Goal: Task Accomplishment & Management: Use online tool/utility

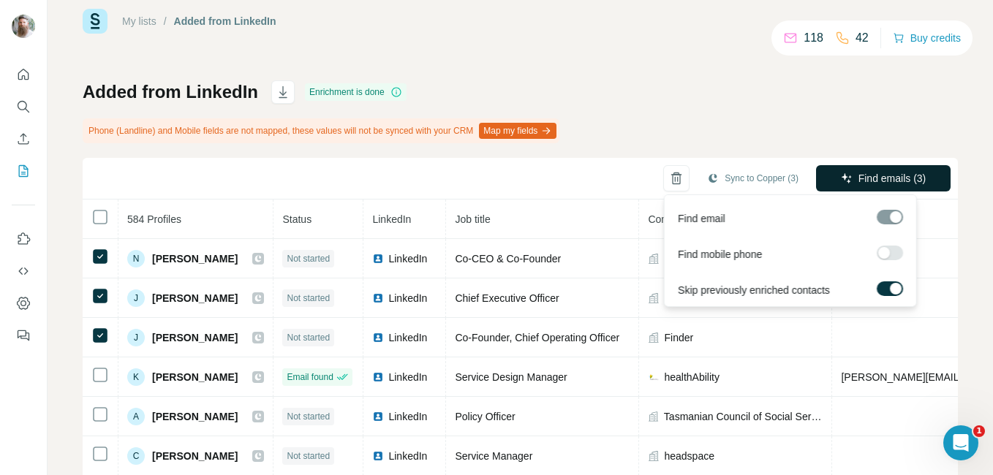
click at [841, 176] on icon "button" at bounding box center [846, 178] width 10 height 10
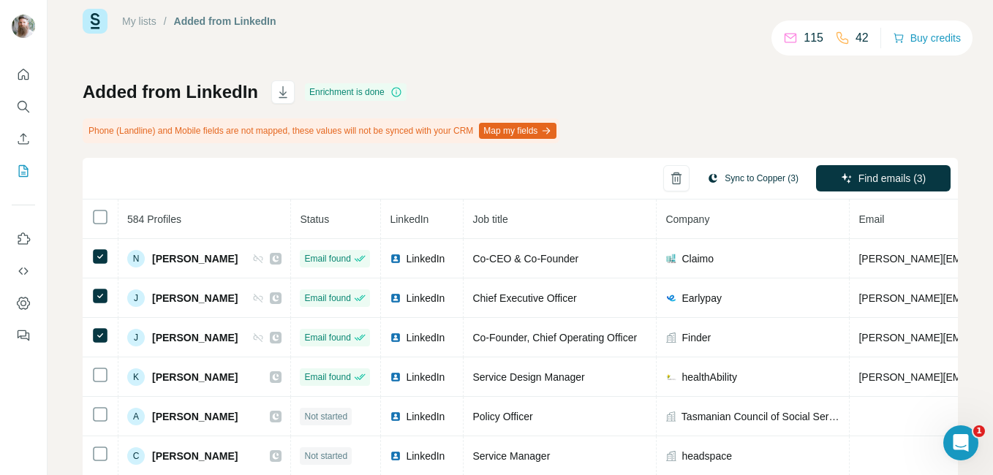
click at [740, 178] on button "Sync to Copper (3)" at bounding box center [753, 178] width 112 height 22
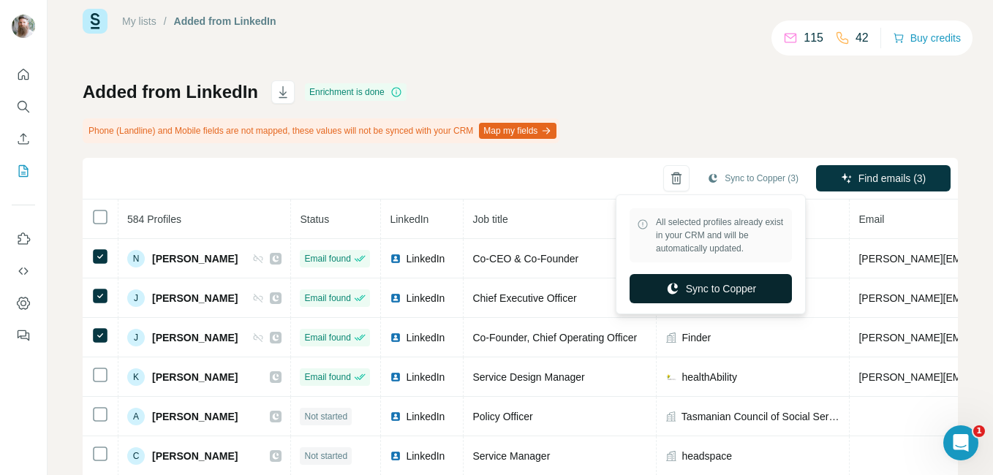
click at [739, 285] on button "Sync to Copper" at bounding box center [710, 288] width 162 height 29
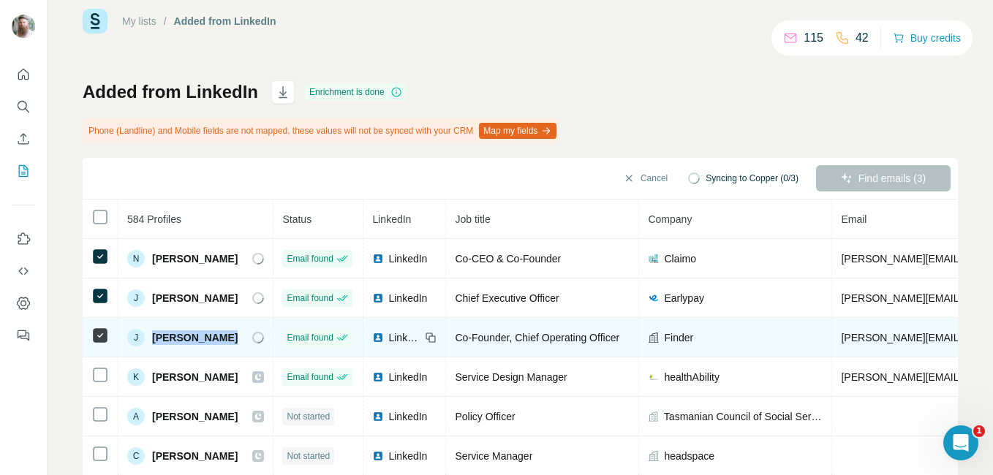
drag, startPoint x: 153, startPoint y: 337, endPoint x: 225, endPoint y: 336, distance: 72.4
click at [225, 336] on div "J [PERSON_NAME]" at bounding box center [195, 338] width 137 height 18
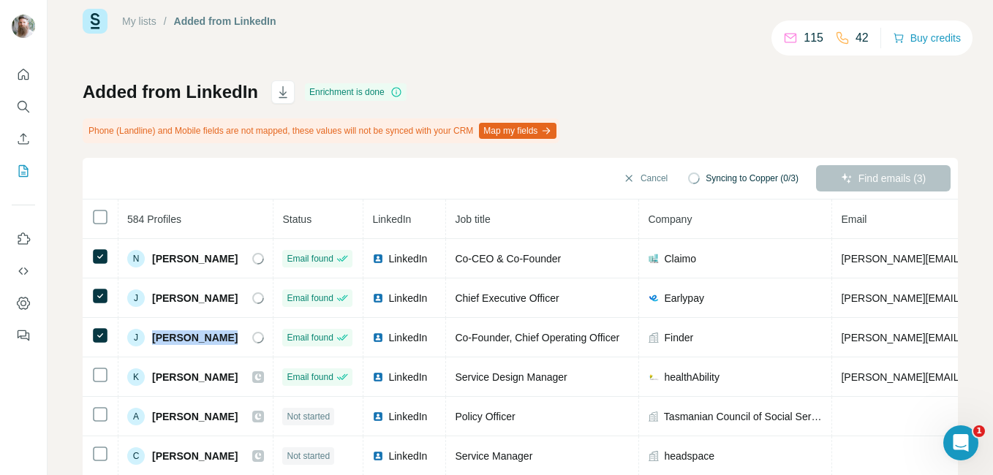
copy span "[PERSON_NAME]"
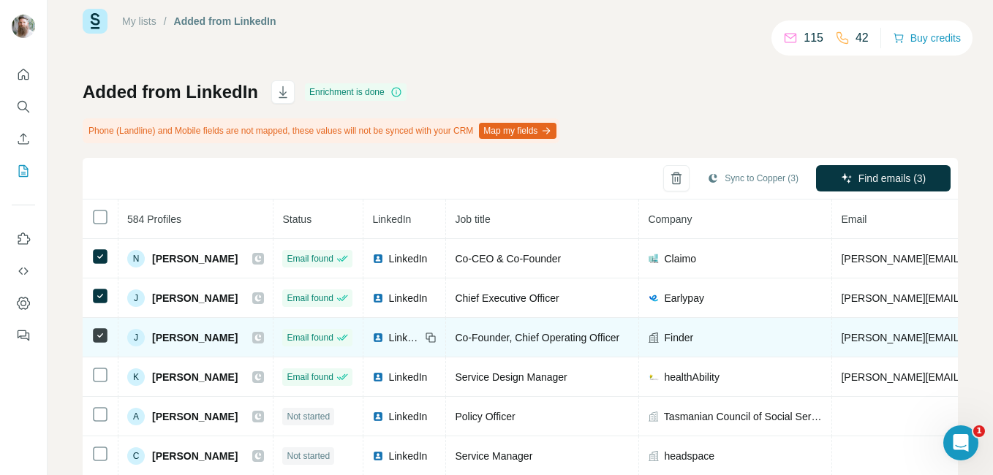
click at [693, 340] on span "Finder" at bounding box center [678, 337] width 29 height 15
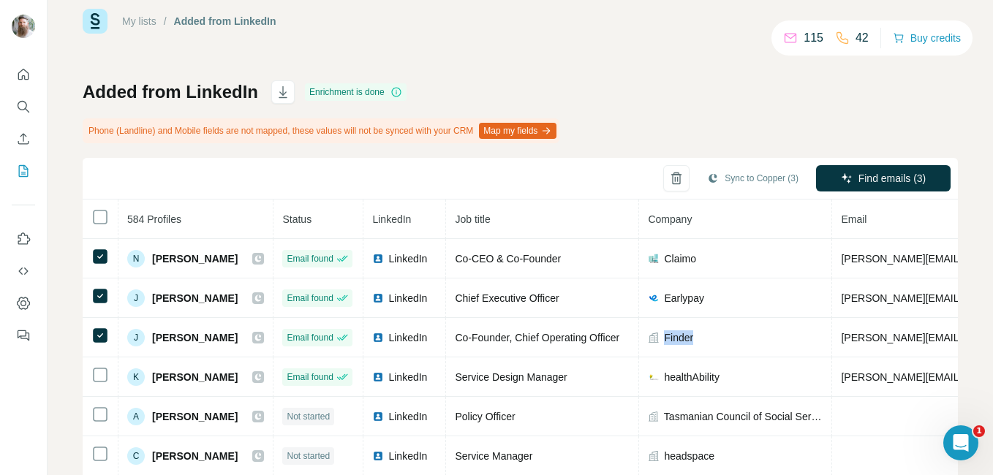
copy span "Finder"
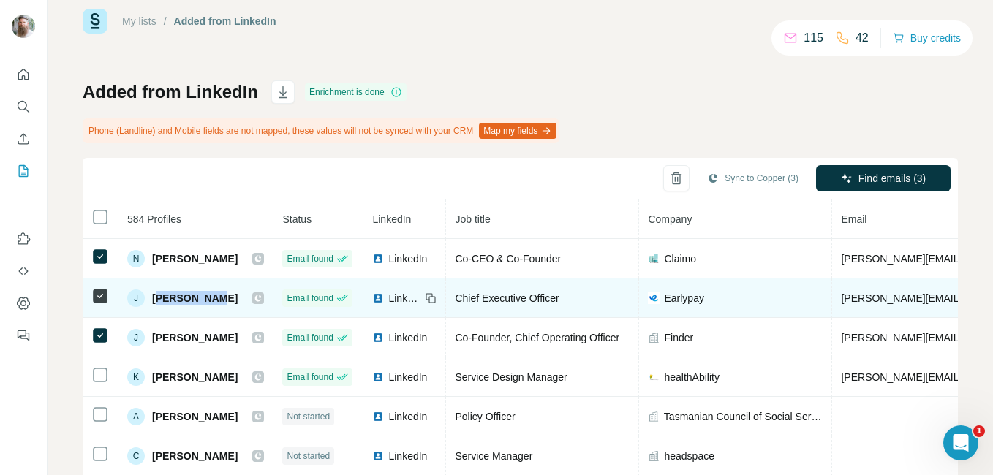
drag, startPoint x: 155, startPoint y: 297, endPoint x: 219, endPoint y: 303, distance: 64.6
click at [219, 303] on span "[PERSON_NAME]" at bounding box center [195, 298] width 86 height 15
click at [225, 299] on div "[PERSON_NAME]" at bounding box center [195, 298] width 137 height 18
drag, startPoint x: 226, startPoint y: 297, endPoint x: 153, endPoint y: 297, distance: 73.1
click at [153, 297] on div "[PERSON_NAME]" at bounding box center [195, 298] width 137 height 18
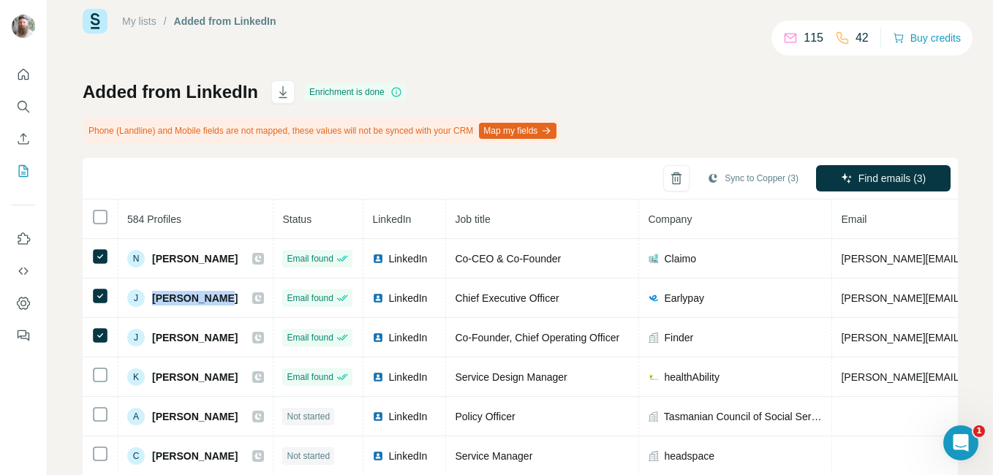
copy span "[PERSON_NAME]"
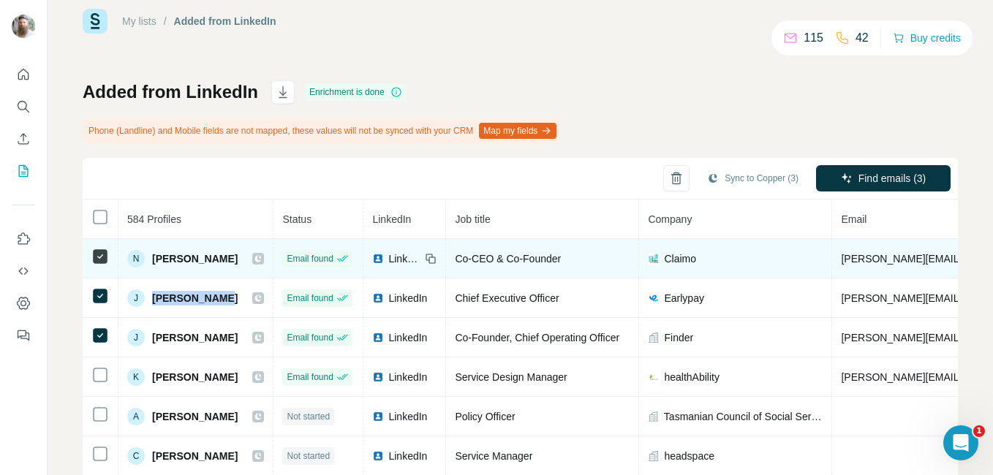
drag, startPoint x: 154, startPoint y: 257, endPoint x: 236, endPoint y: 265, distance: 82.3
click at [236, 265] on div "N [PERSON_NAME]" at bounding box center [195, 259] width 137 height 18
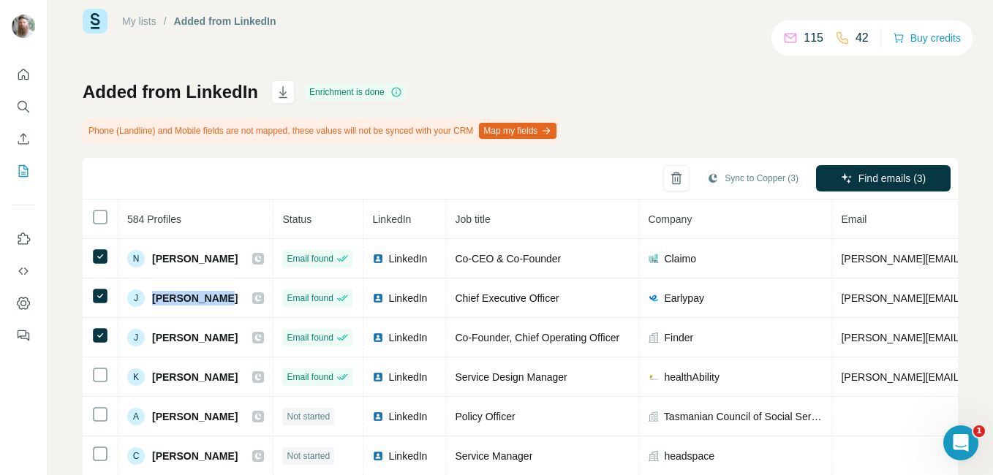
copy span "[PERSON_NAME]"
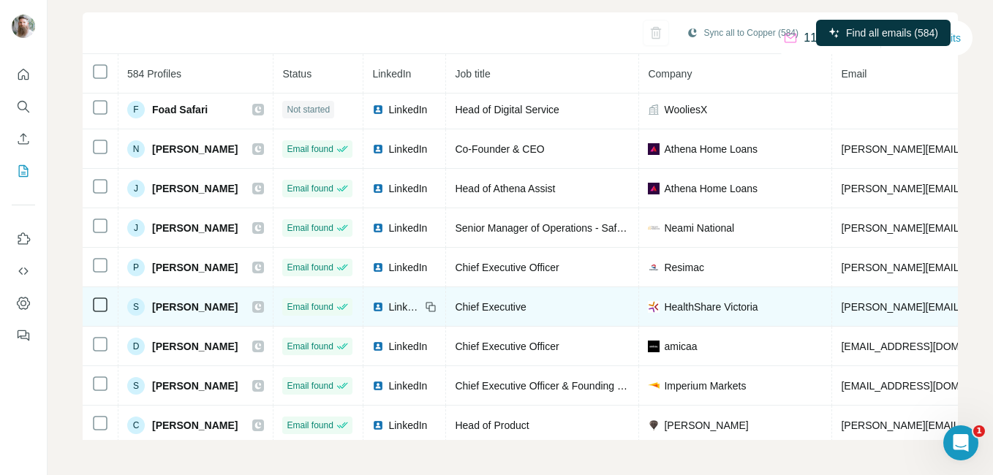
scroll to position [316, 0]
